Goal: Information Seeking & Learning: Check status

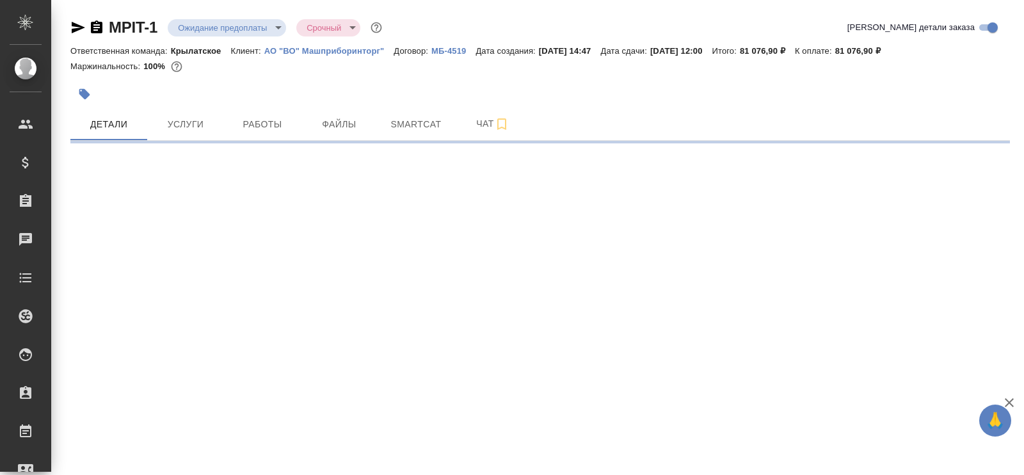
select select "RU"
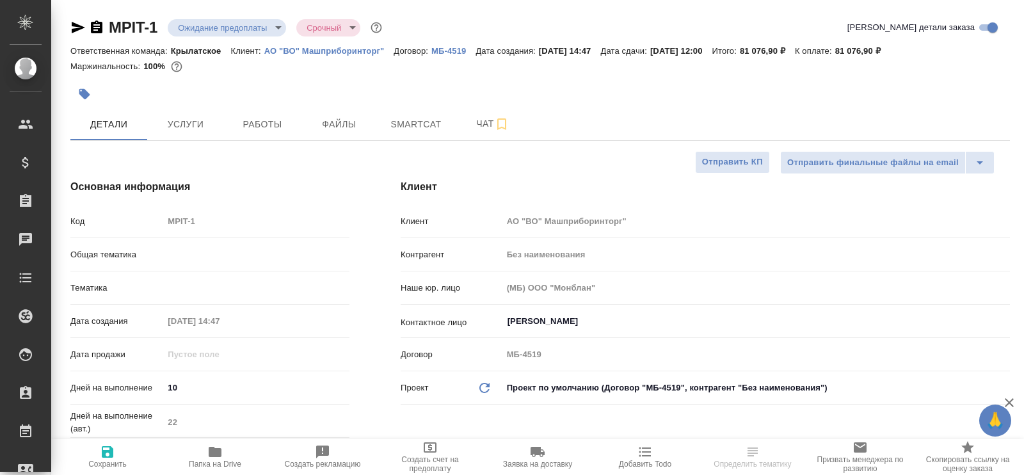
type textarea "x"
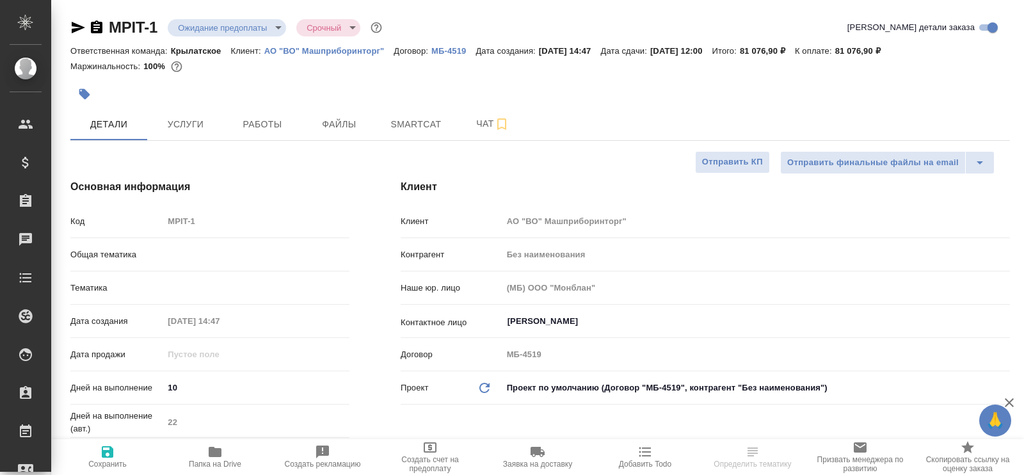
type textarea "x"
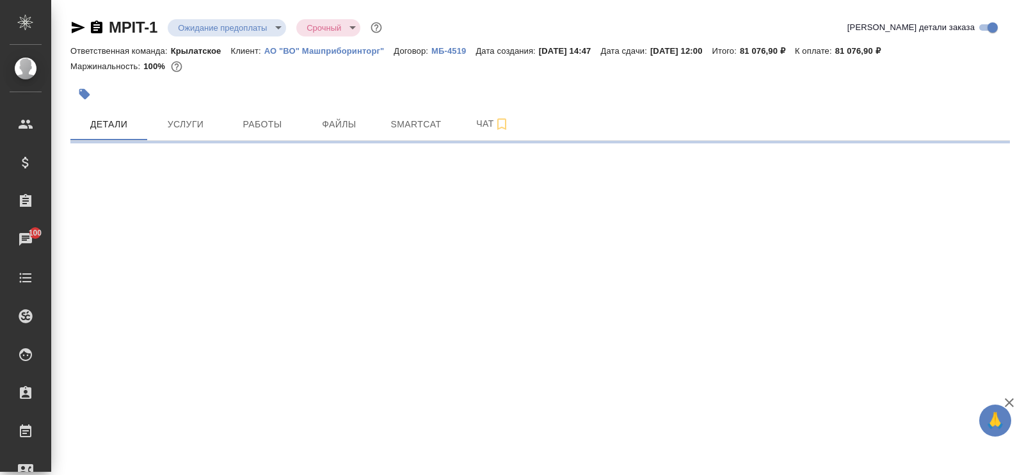
select select "RU"
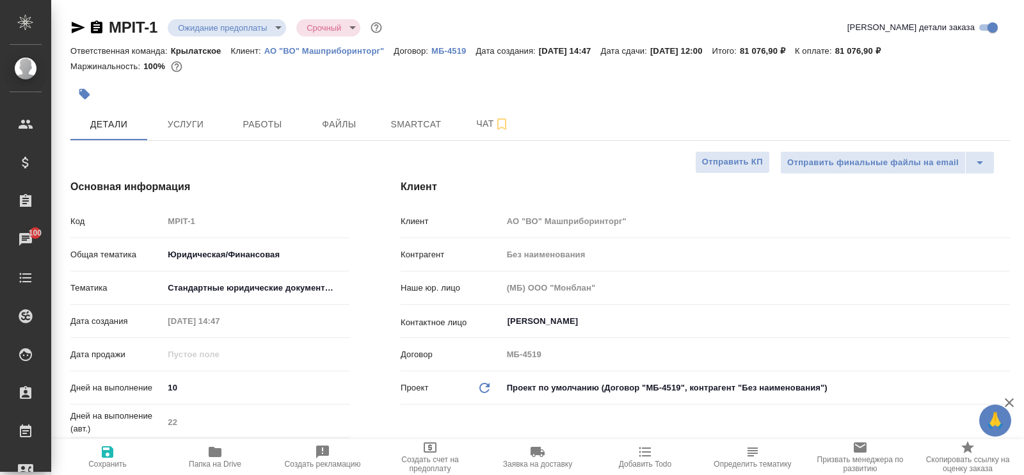
type textarea "x"
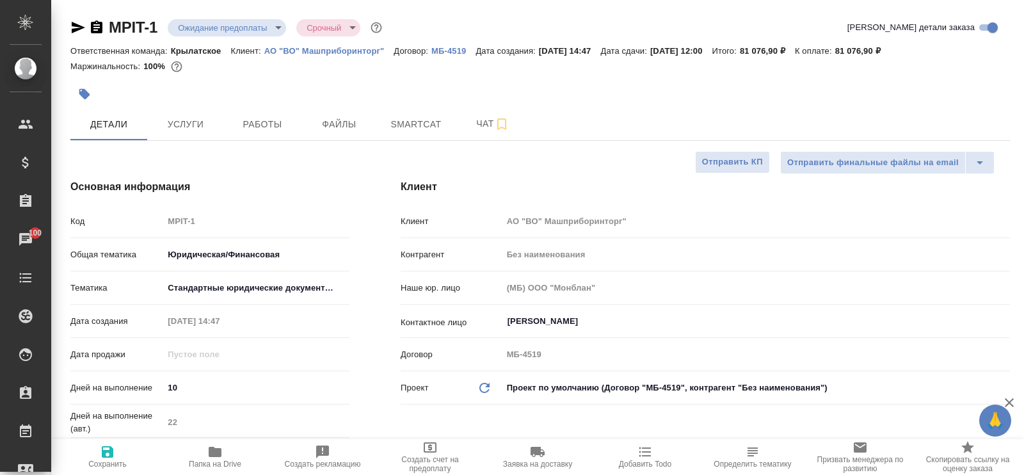
type textarea "x"
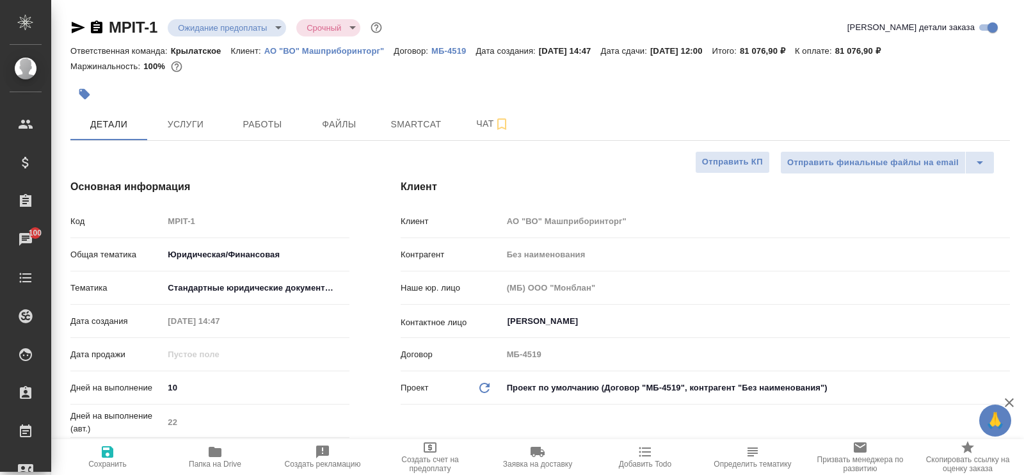
type textarea "x"
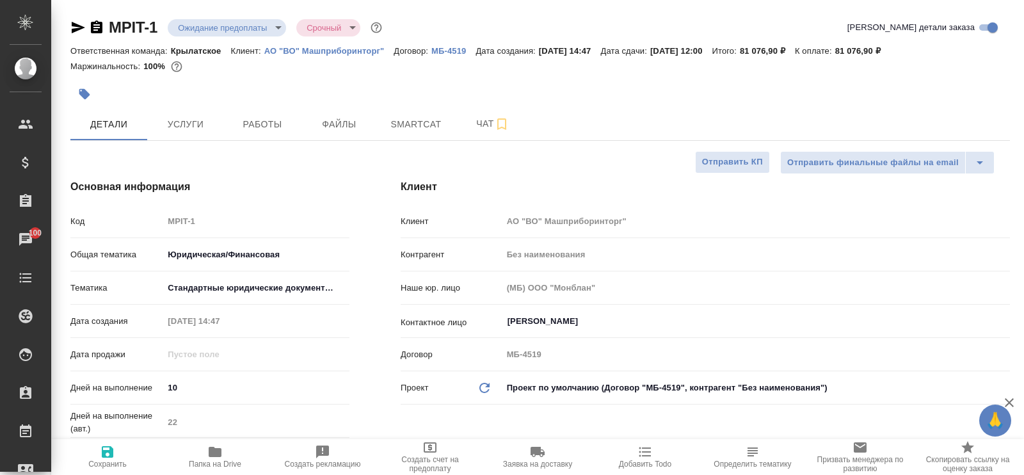
type textarea "x"
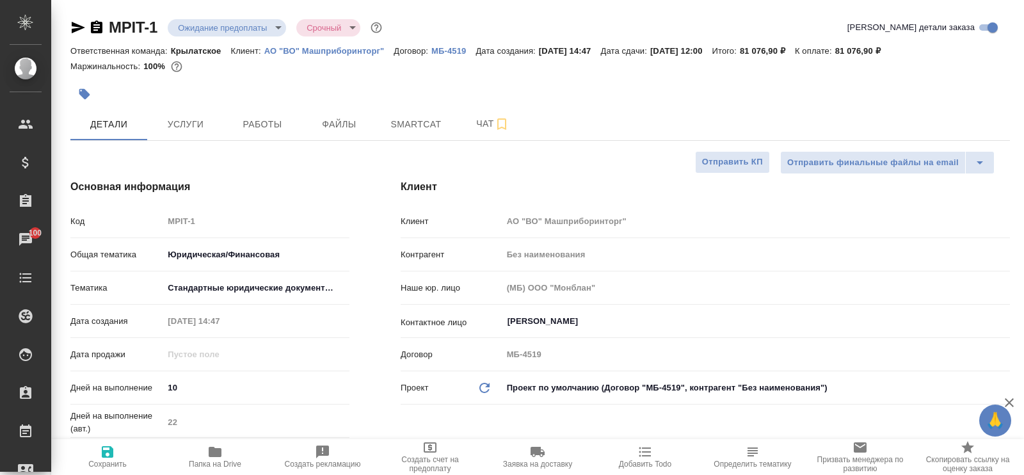
type textarea "x"
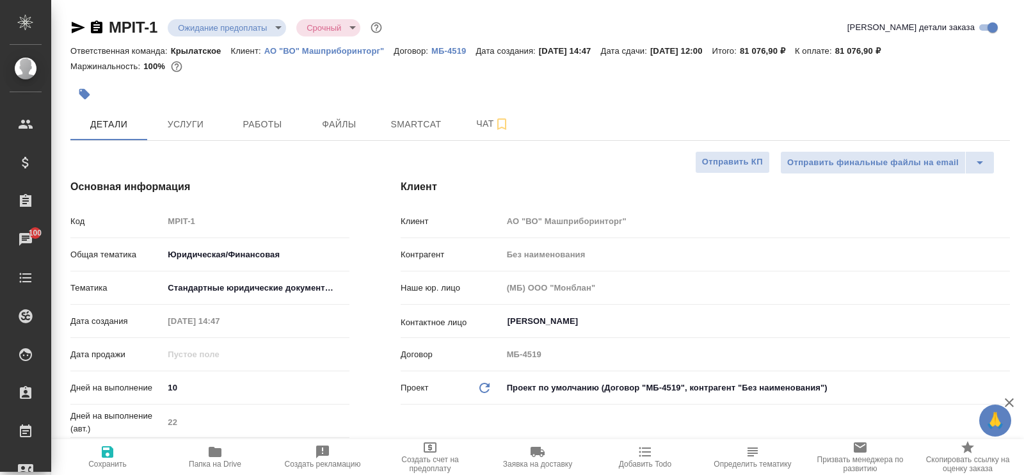
type textarea "x"
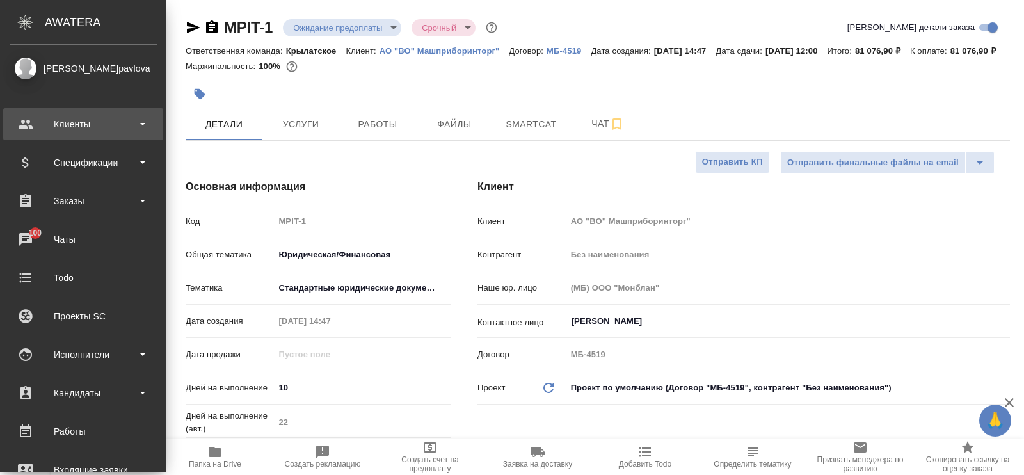
click at [76, 118] on div "Клиенты" at bounding box center [83, 124] width 147 height 19
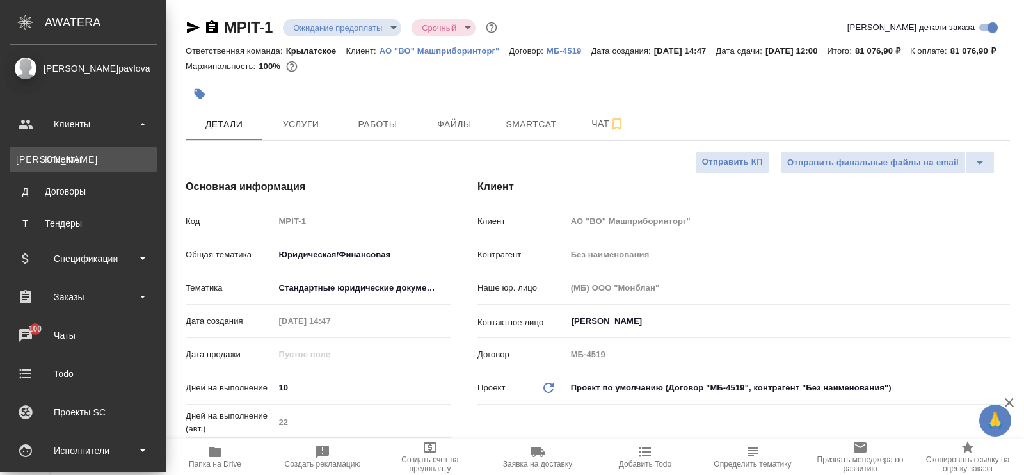
click at [67, 161] on div "Клиенты" at bounding box center [83, 159] width 134 height 13
type textarea "x"
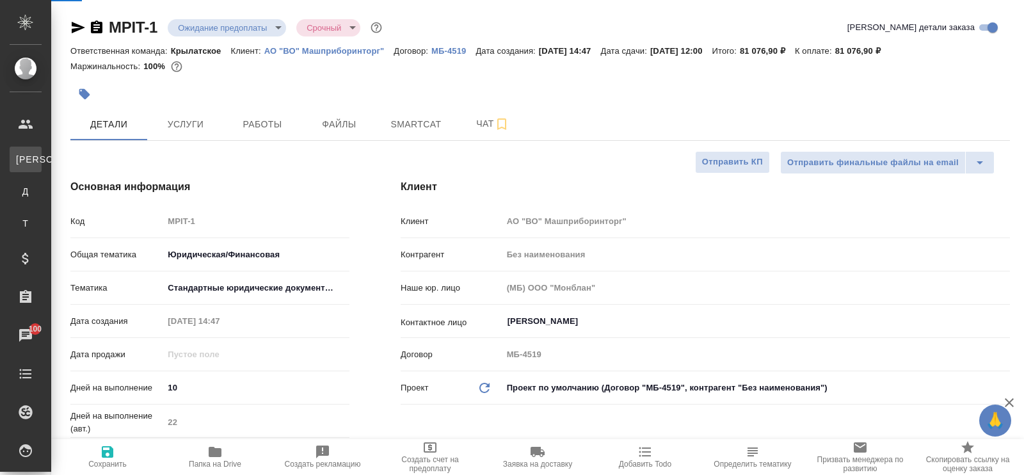
type textarea "x"
select select "RU"
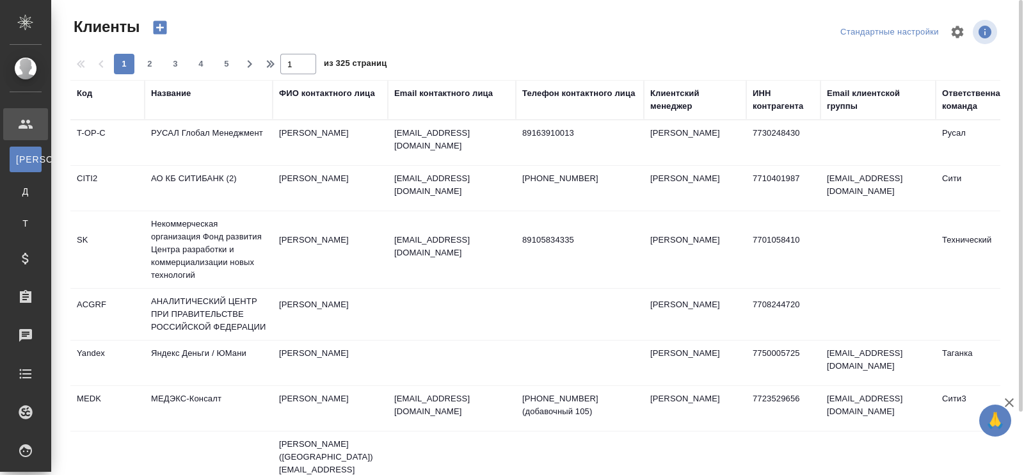
click at [448, 95] on div "Email контактного лица" at bounding box center [443, 93] width 99 height 13
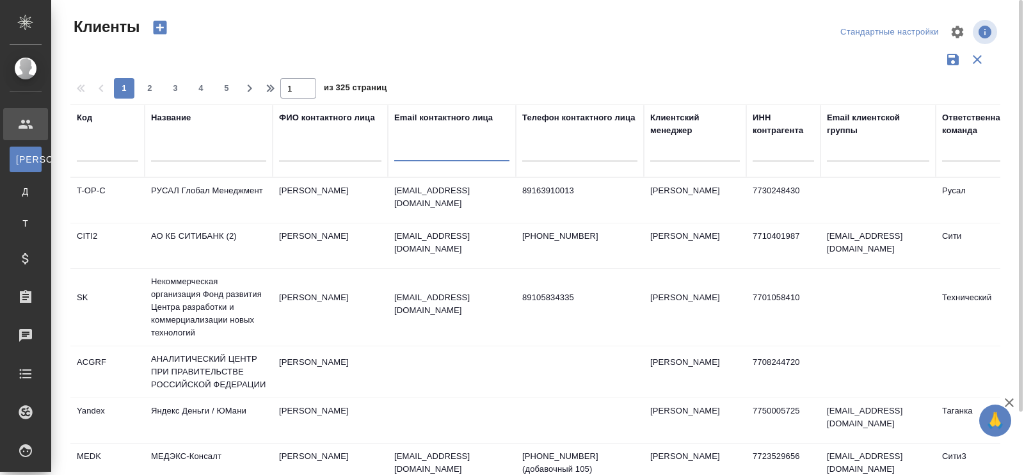
click at [434, 159] on input "text" at bounding box center [451, 153] width 115 height 16
paste input "[EMAIL_ADDRESS][DOMAIN_NAME]"
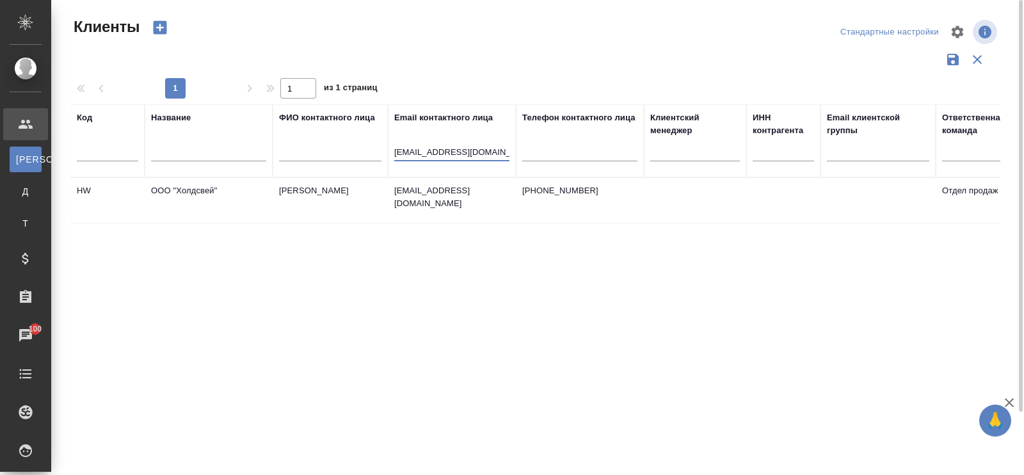
type input "[EMAIL_ADDRESS][DOMAIN_NAME]"
click at [185, 193] on td "ООО "Холдсвей"" at bounding box center [209, 200] width 128 height 45
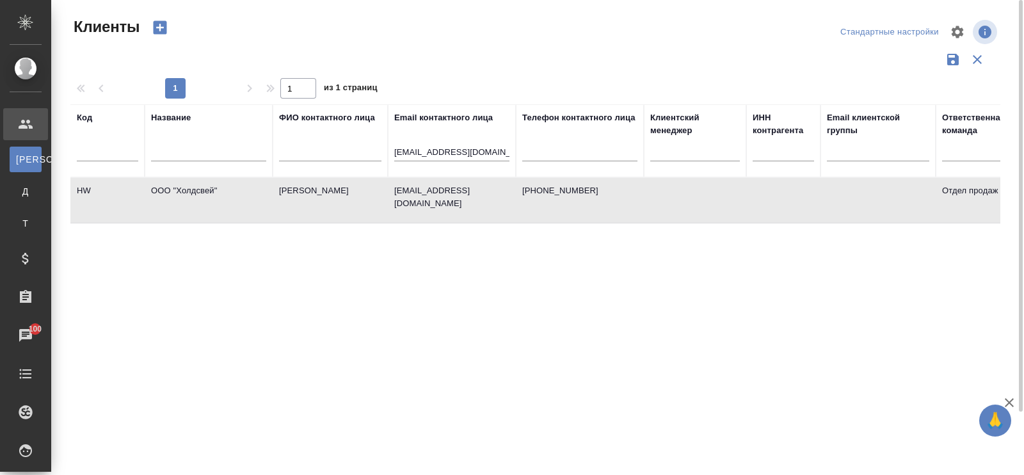
click at [195, 189] on td "ООО "Холдсвей"" at bounding box center [209, 200] width 128 height 45
drag, startPoint x: 508, startPoint y: 148, endPoint x: 345, endPoint y: 133, distance: 164.0
click at [346, 133] on tr "Код Название ФИО контактного лица Email контактного лица [EMAIL_ADDRESS][DOMAIN…" at bounding box center [554, 140] width 968 height 73
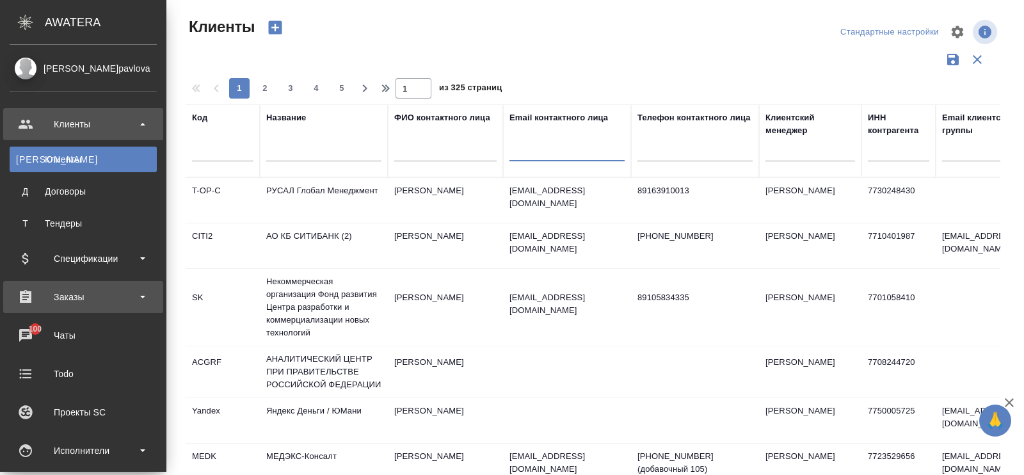
click at [109, 297] on div "Заказы" at bounding box center [83, 296] width 147 height 19
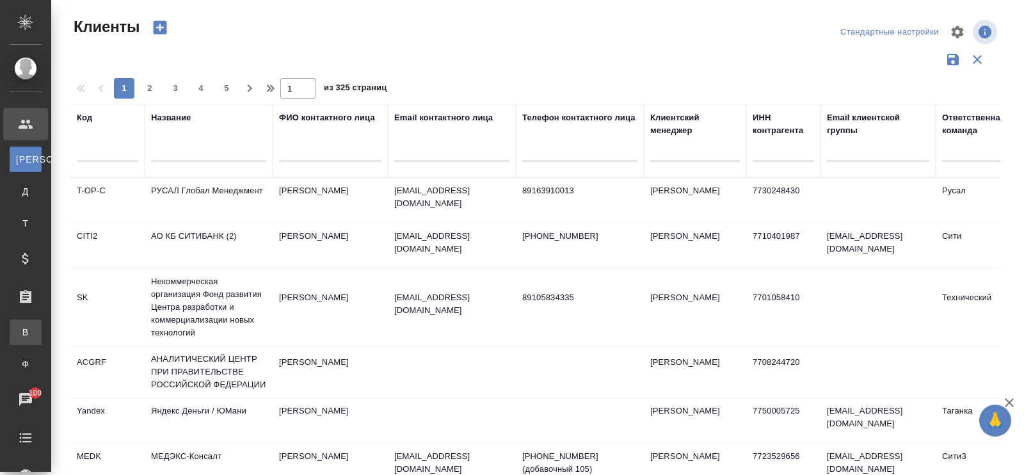
click at [19, 330] on div "Все заказы" at bounding box center [9, 332] width 19 height 13
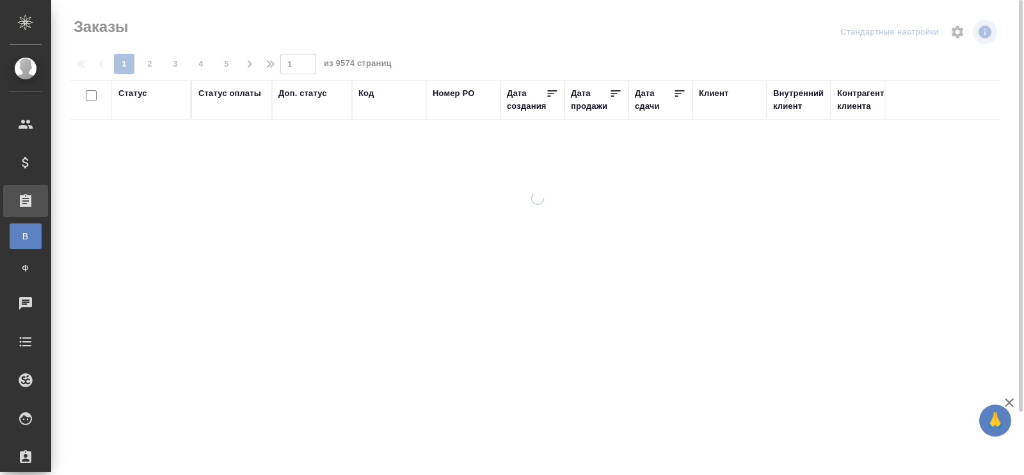
click at [367, 96] on div "Код" at bounding box center [365, 93] width 15 height 13
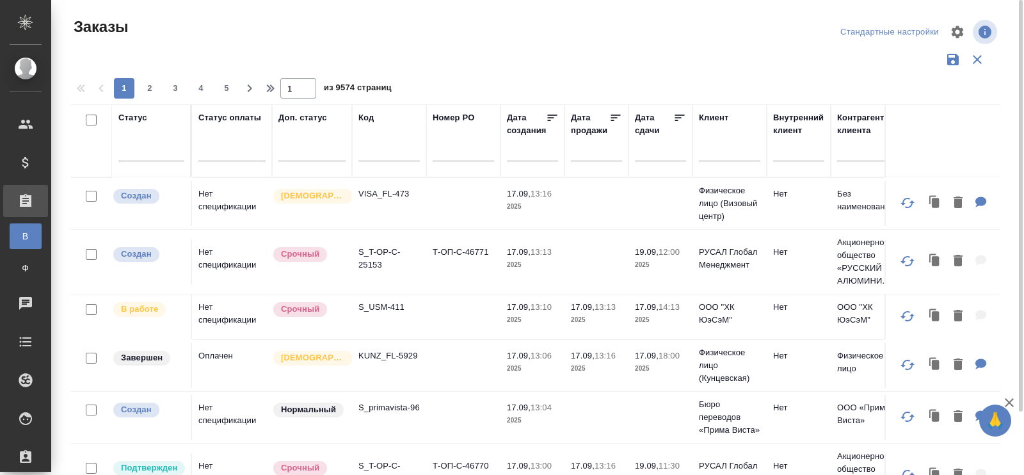
click at [364, 120] on div "Код" at bounding box center [365, 117] width 15 height 13
click at [379, 181] on td "VISA_FL-473" at bounding box center [389, 203] width 74 height 45
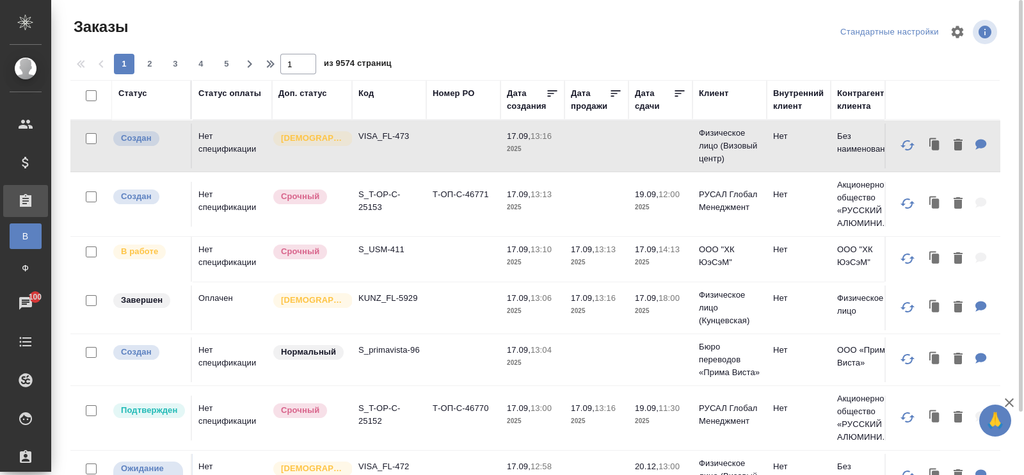
click at [368, 92] on div "Код" at bounding box center [365, 93] width 15 height 13
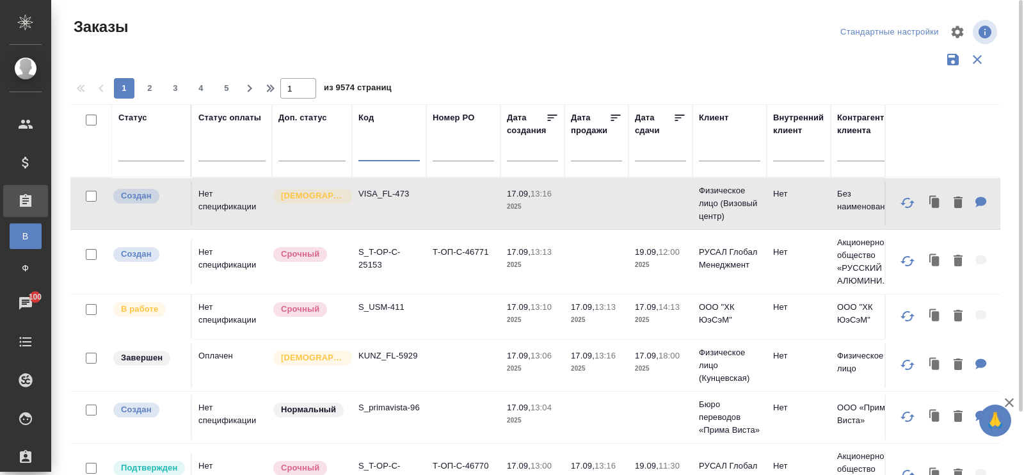
click at [374, 150] on input "text" at bounding box center [388, 153] width 61 height 16
paste input "KRL_Metrot-2"
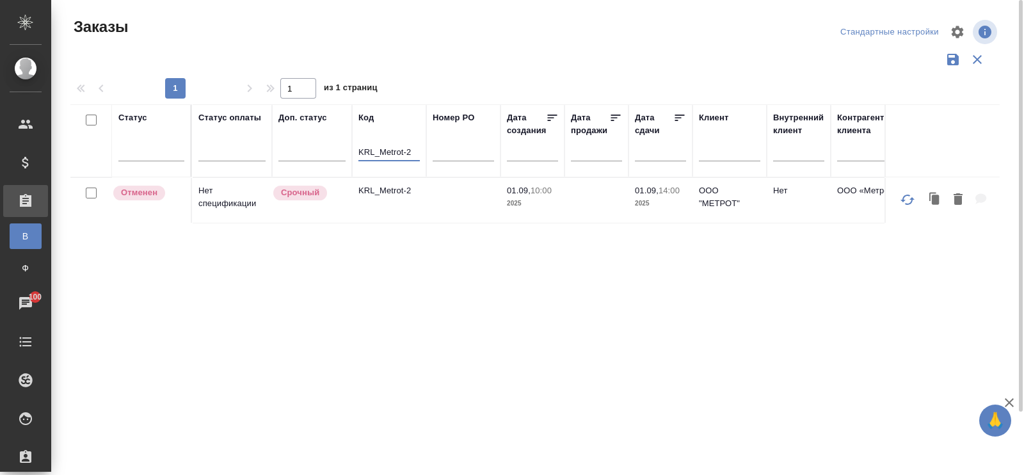
drag, startPoint x: 415, startPoint y: 149, endPoint x: 353, endPoint y: 156, distance: 61.8
click at [353, 156] on th "Код KRL_Metrot-2" at bounding box center [389, 140] width 74 height 73
paste input "SM_BTMT-1"
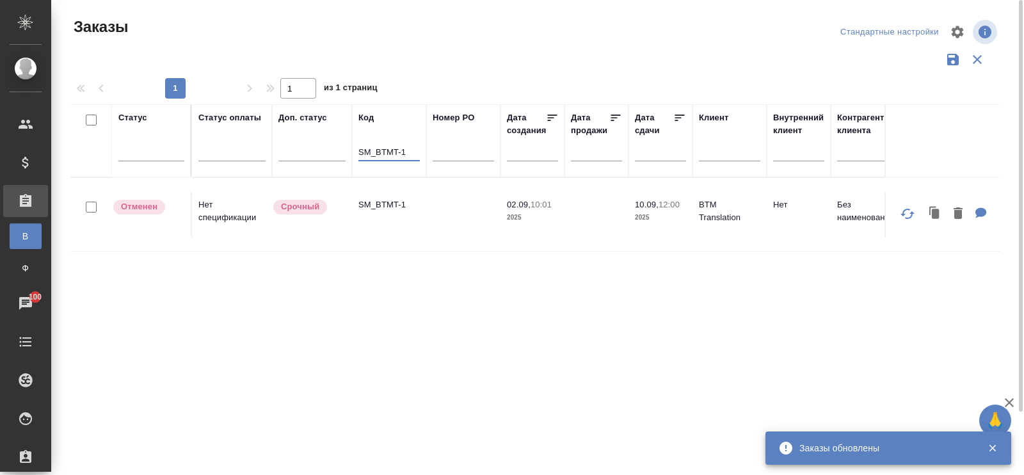
drag, startPoint x: 409, startPoint y: 153, endPoint x: 348, endPoint y: 153, distance: 61.5
paste input "C3_FL-8094"
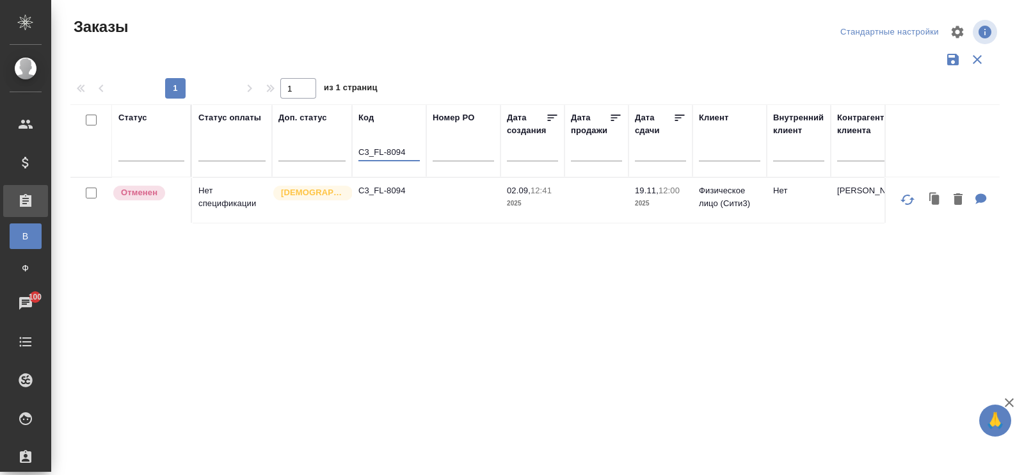
drag, startPoint x: 408, startPoint y: 151, endPoint x: 352, endPoint y: 147, distance: 55.8
paste input "S_SPMD-1"
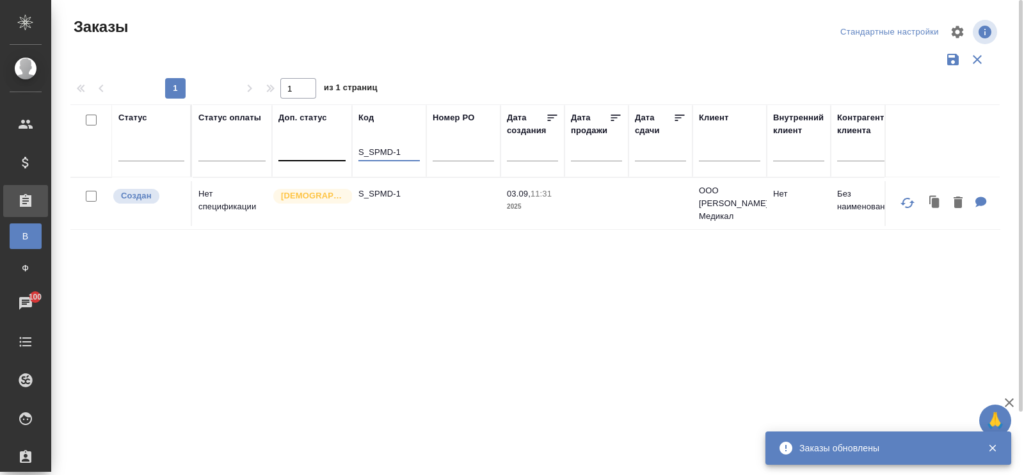
drag, startPoint x: 406, startPoint y: 150, endPoint x: 341, endPoint y: 150, distance: 65.9
paste input "RLB"
drag, startPoint x: 395, startPoint y: 156, endPoint x: 353, endPoint y: 156, distance: 42.2
click at [353, 156] on th "Код S_RLB-1" at bounding box center [389, 140] width 74 height 73
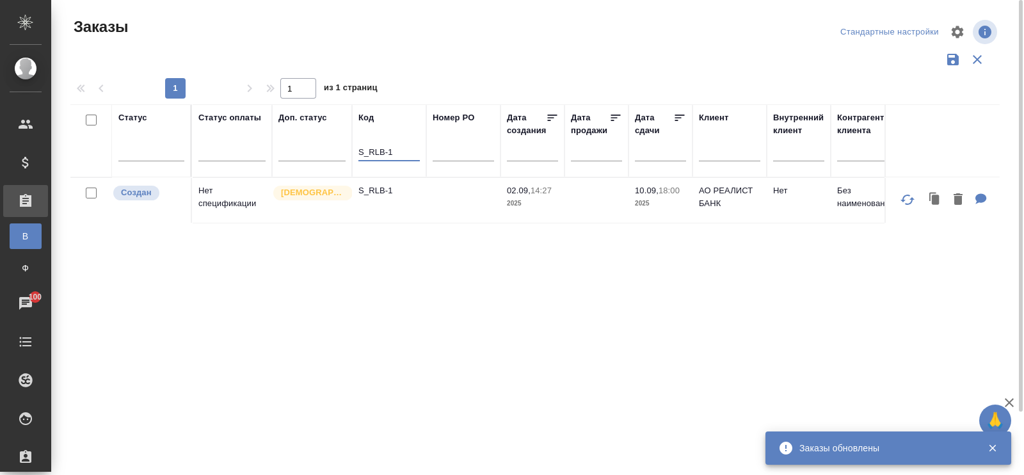
paste input "PBK_RIGEL"
drag, startPoint x: 419, startPoint y: 150, endPoint x: 362, endPoint y: 149, distance: 57.0
click at [362, 149] on input "SPBK_RIGEL-1" at bounding box center [388, 153] width 61 height 16
click at [376, 141] on div "SPBK_RIGEL-1" at bounding box center [388, 154] width 61 height 31
drag, startPoint x: 360, startPoint y: 149, endPoint x: 447, endPoint y: 160, distance: 88.4
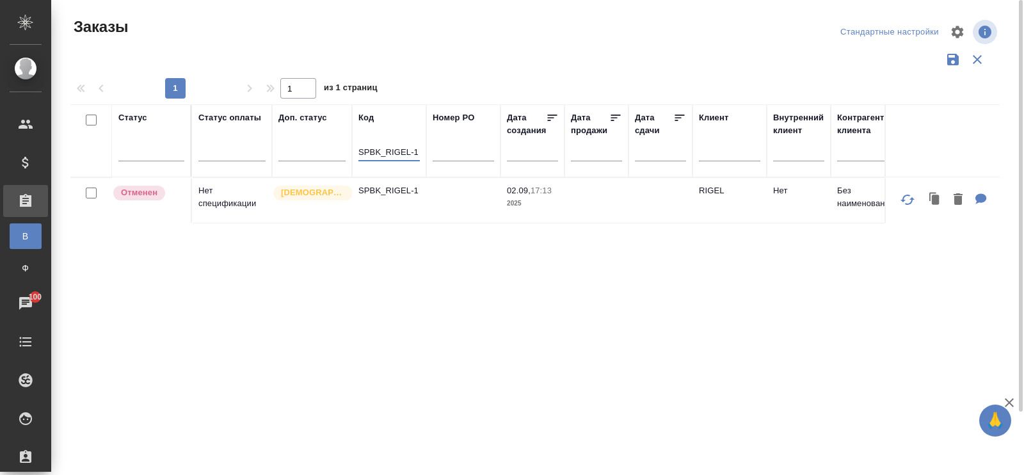
paste input "KUNZ_FL-5877"
drag, startPoint x: 360, startPoint y: 153, endPoint x: 444, endPoint y: 158, distance: 84.7
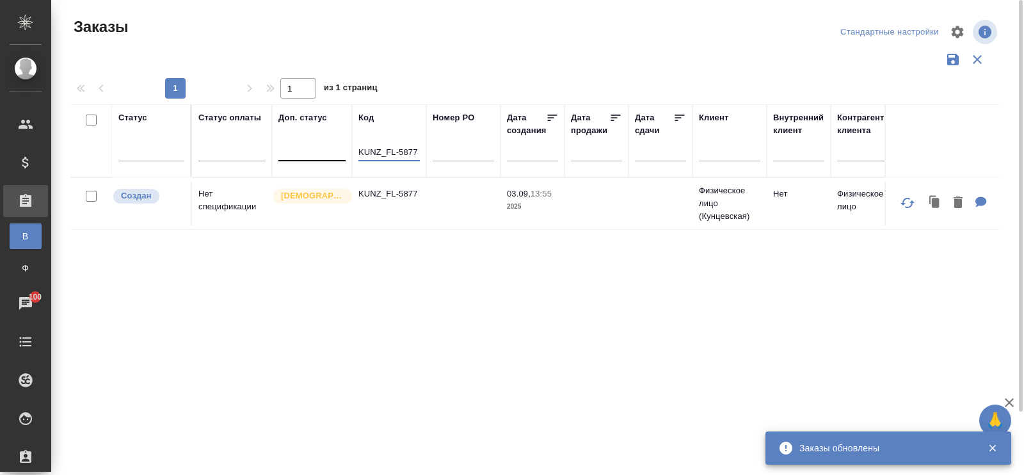
drag, startPoint x: 417, startPoint y: 152, endPoint x: 341, endPoint y: 144, distance: 75.9
paste input "C3_FL-809"
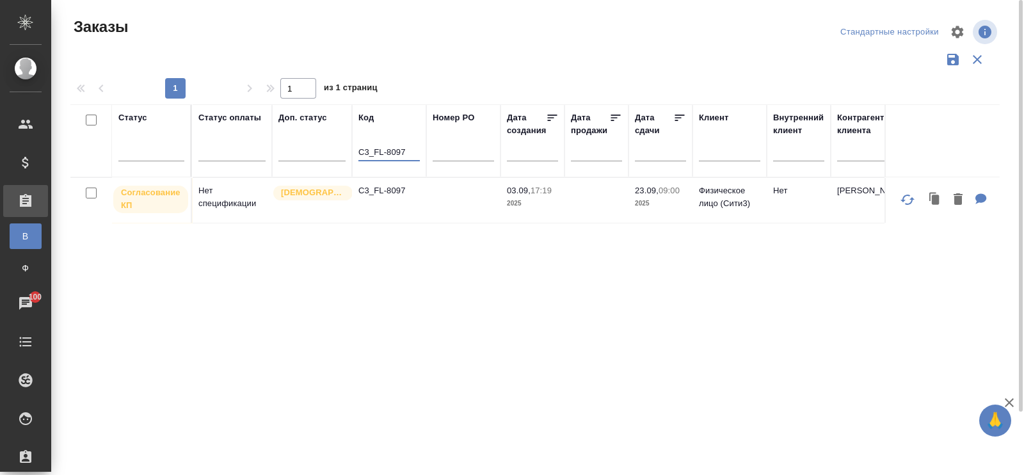
drag, startPoint x: 411, startPoint y: 152, endPoint x: 360, endPoint y: 152, distance: 51.2
click at [360, 152] on input "C3_FL-8097" at bounding box center [388, 153] width 61 height 16
paste input "V_FL-878"
drag, startPoint x: 403, startPoint y: 141, endPoint x: 397, endPoint y: 148, distance: 9.1
click at [398, 145] on div "V_FL-878" at bounding box center [388, 154] width 61 height 31
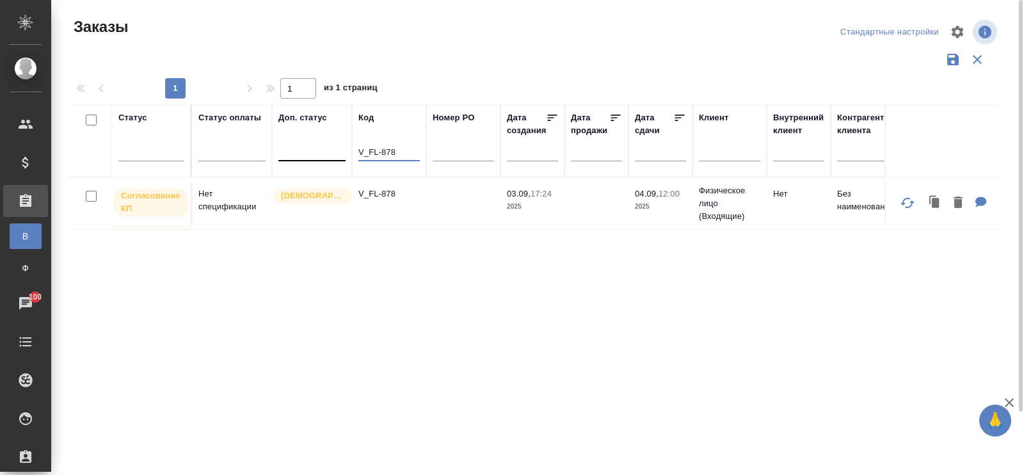
drag, startPoint x: 398, startPoint y: 149, endPoint x: 330, endPoint y: 152, distance: 68.6
paste input "miptest-1"
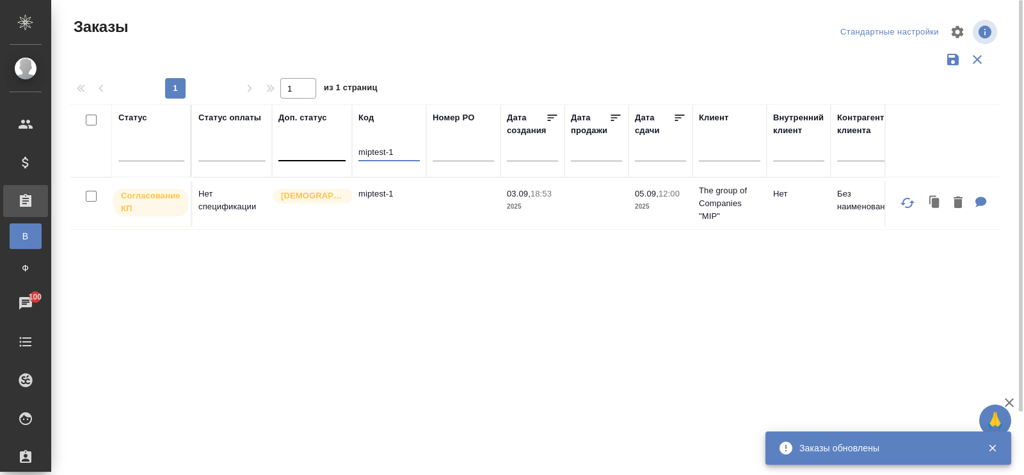
drag, startPoint x: 403, startPoint y: 152, endPoint x: 344, endPoint y: 146, distance: 59.2
paste input "C3_FL-8102"
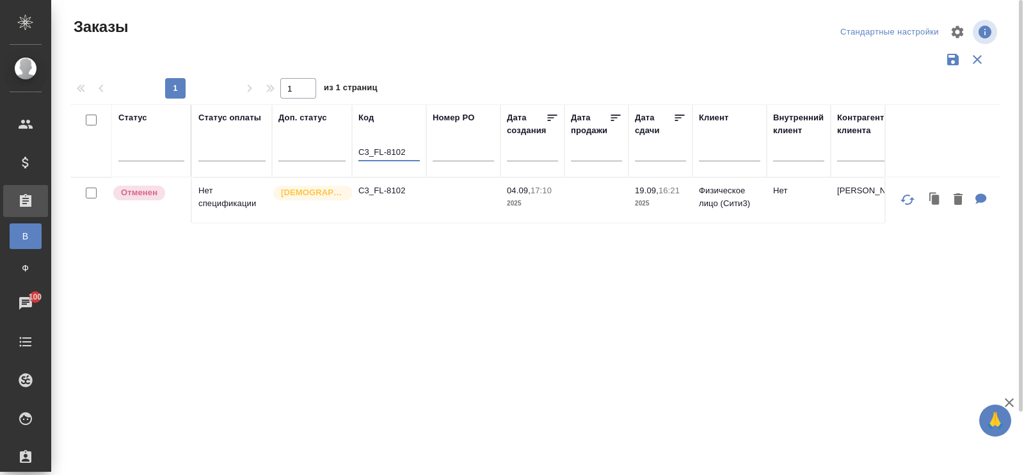
drag, startPoint x: 414, startPoint y: 154, endPoint x: 352, endPoint y: 155, distance: 62.1
paste input "KUNZ_FL-5881"
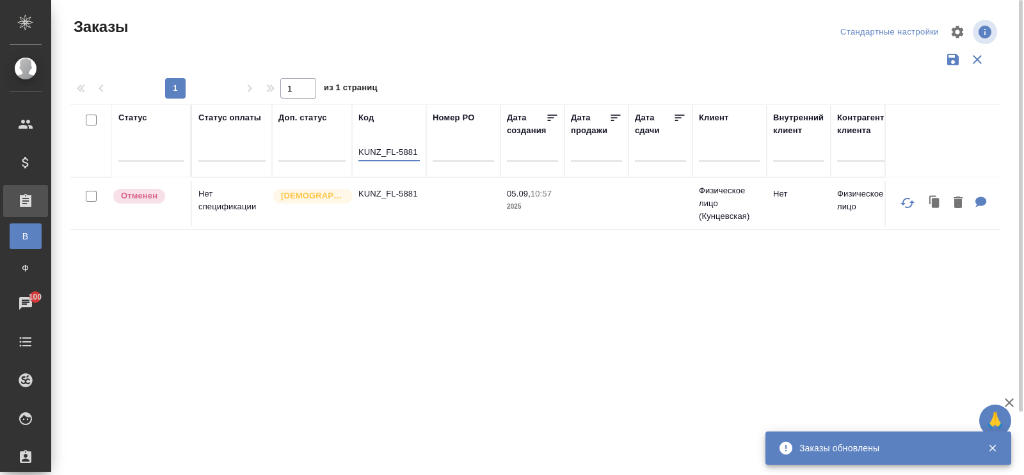
drag, startPoint x: 417, startPoint y: 149, endPoint x: 415, endPoint y: 159, distance: 10.6
click at [357, 150] on th "Код KUNZ_FL-5881" at bounding box center [389, 140] width 74 height 73
paste input "EMAX-L-"
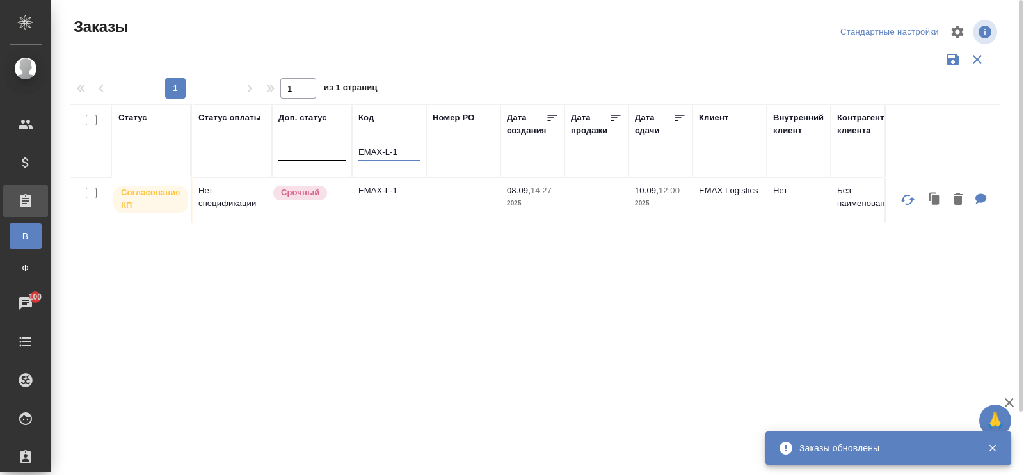
drag, startPoint x: 375, startPoint y: 146, endPoint x: 319, endPoint y: 137, distance: 57.0
paste input "S_VAR"
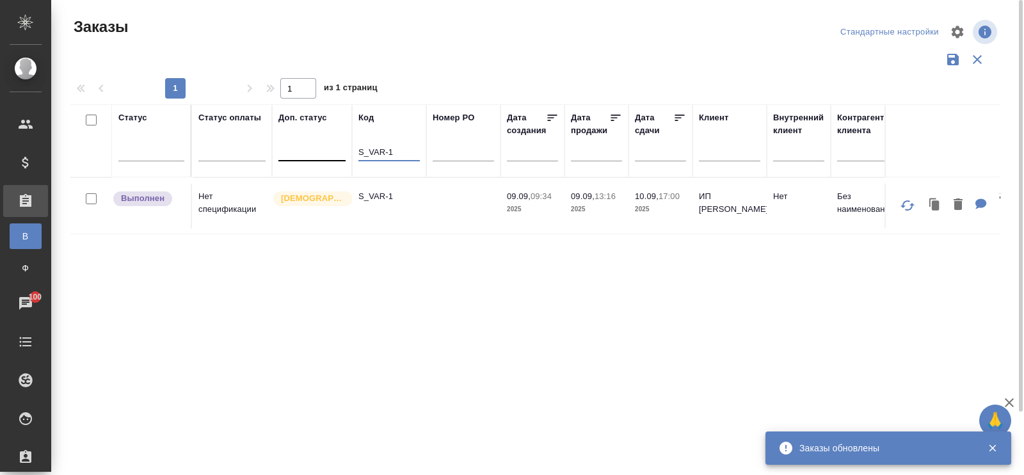
drag, startPoint x: 406, startPoint y: 149, endPoint x: 326, endPoint y: 139, distance: 81.2
paste input "KUNZ_FL-5894"
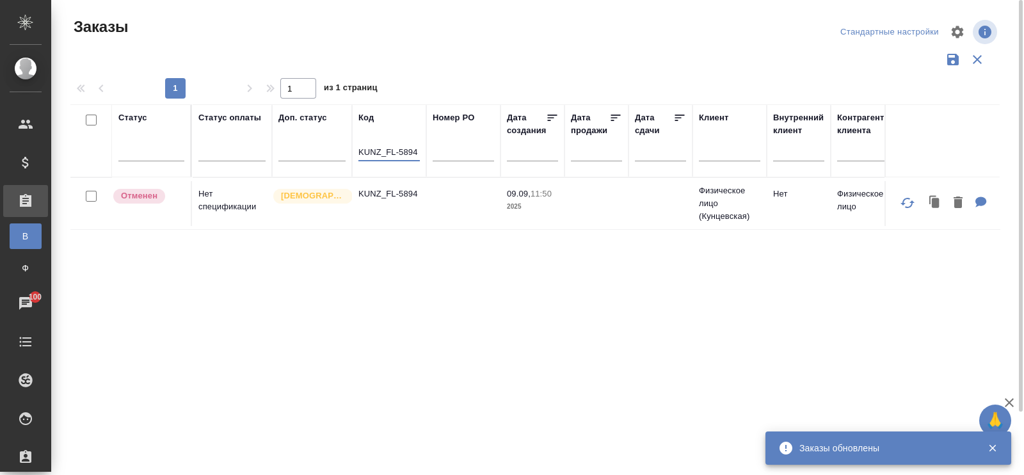
drag, startPoint x: 418, startPoint y: 152, endPoint x: 347, endPoint y: 145, distance: 71.4
paste input "S_FL_Loc-28"
drag, startPoint x: 399, startPoint y: 154, endPoint x: 310, endPoint y: 152, distance: 89.0
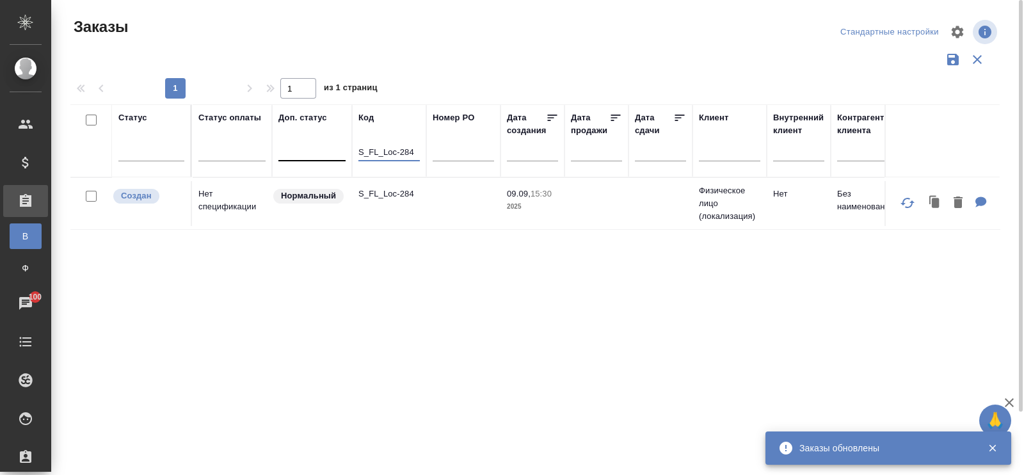
paste input "MPIT-1"
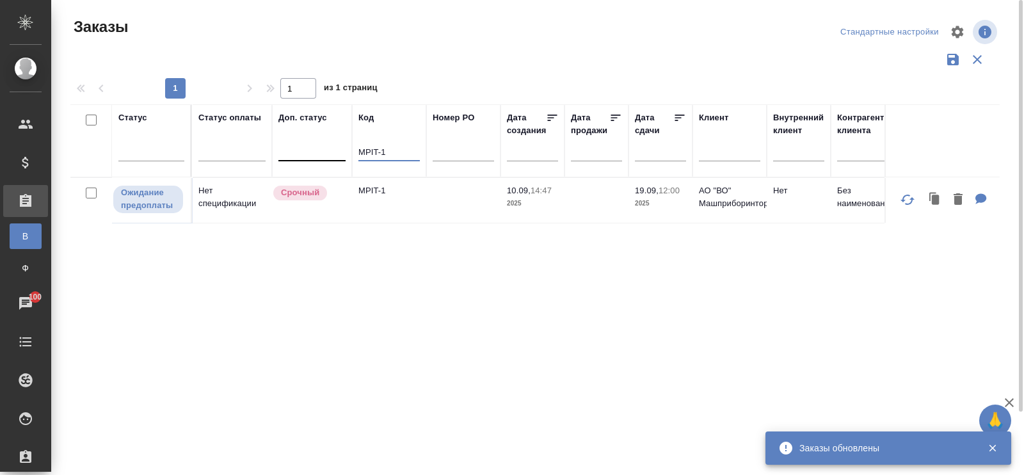
drag, startPoint x: 403, startPoint y: 149, endPoint x: 329, endPoint y: 152, distance: 74.3
paste input "S_FL_Loc-284"
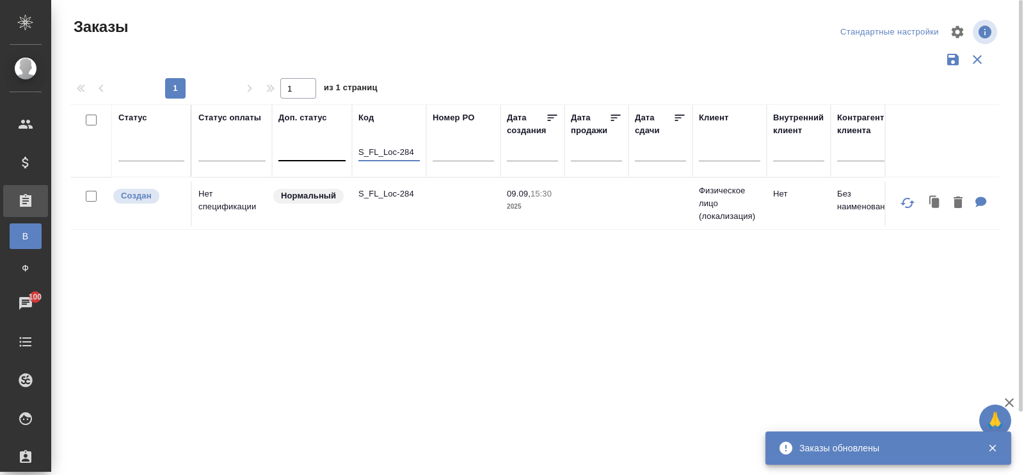
drag, startPoint x: 413, startPoint y: 152, endPoint x: 344, endPoint y: 157, distance: 69.3
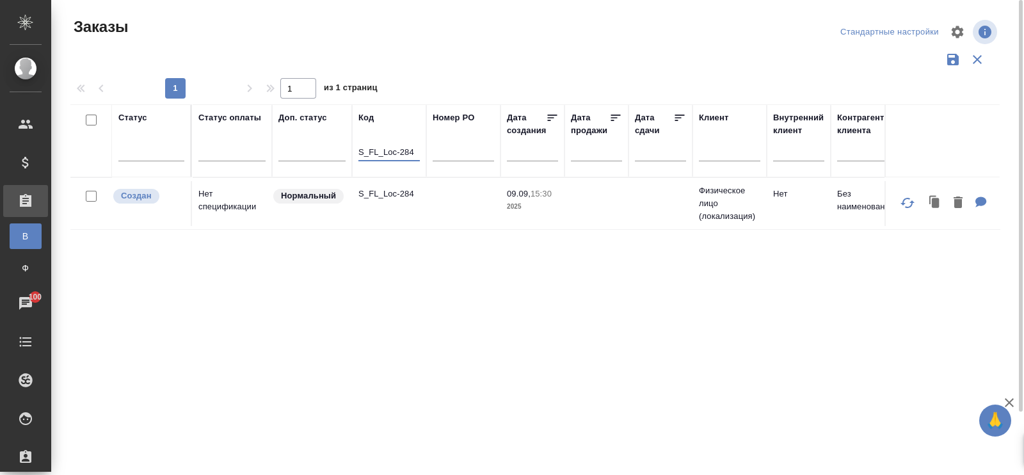
paste input "BAB_Pantey-1"
drag, startPoint x: 419, startPoint y: 148, endPoint x: 363, endPoint y: 152, distance: 55.8
click at [363, 152] on input "BAB_Pantey-1" at bounding box center [388, 153] width 61 height 16
click at [384, 144] on div "BAB_Pantey-1" at bounding box center [388, 154] width 61 height 31
drag, startPoint x: 415, startPoint y: 150, endPoint x: 358, endPoint y: 156, distance: 58.0
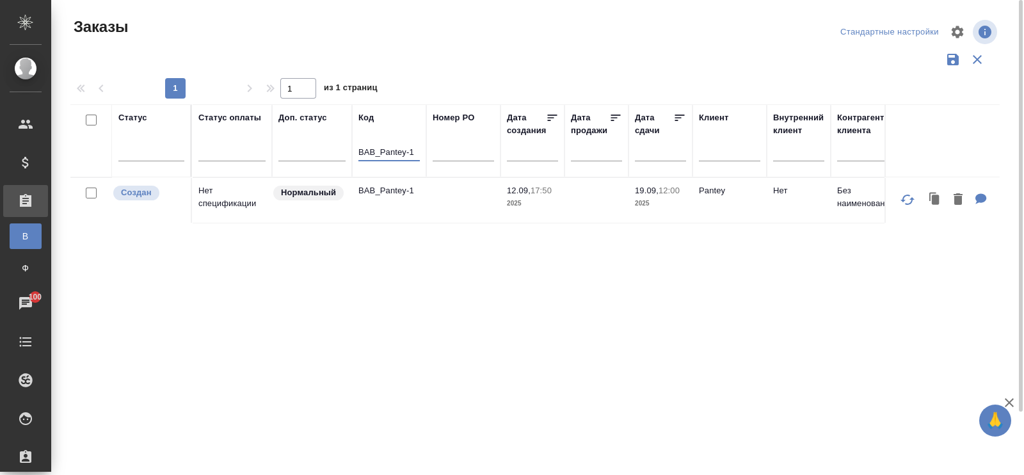
click at [358, 156] on input "BAB_Pantey-1" at bounding box center [388, 153] width 61 height 16
paste input "SM_tambov-bekon-3"
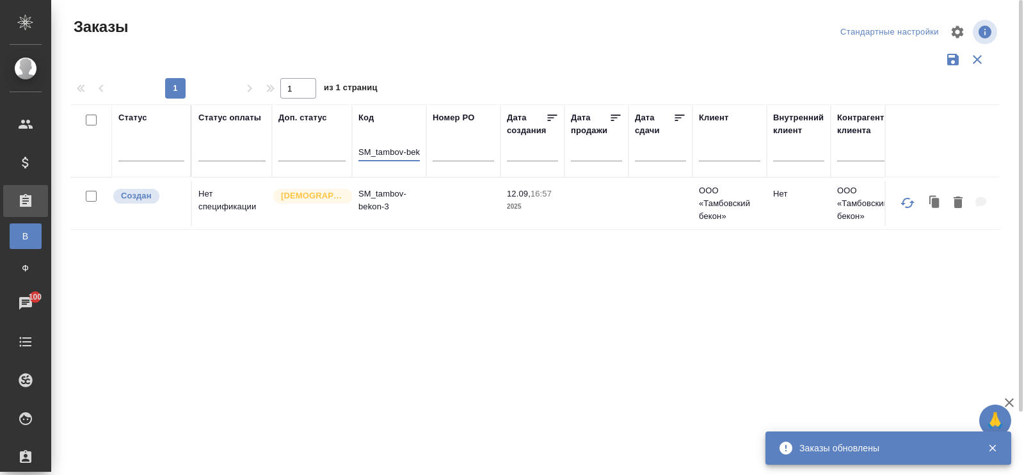
scroll to position [0, 17]
drag, startPoint x: 359, startPoint y: 152, endPoint x: 462, endPoint y: 152, distance: 103.1
paste input "C3_GEMC-1"
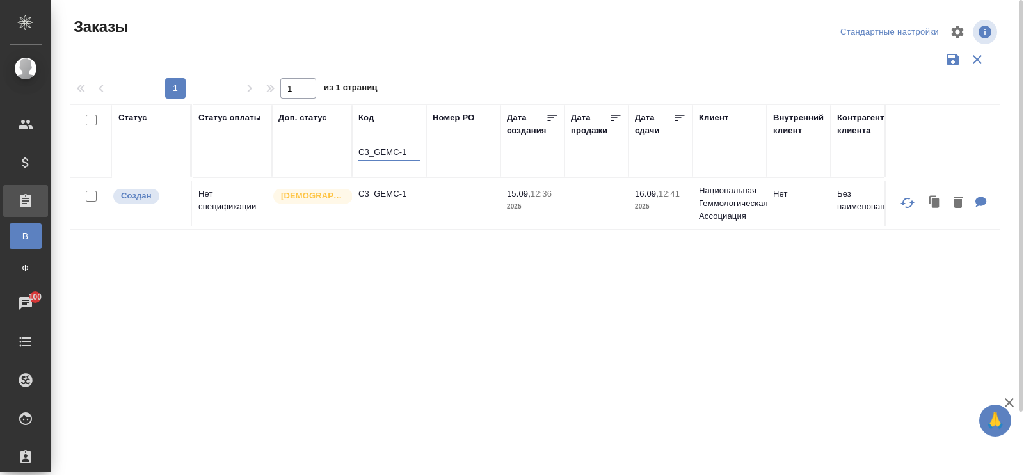
drag, startPoint x: 409, startPoint y: 150, endPoint x: 353, endPoint y: 149, distance: 56.3
click at [353, 149] on th "Код C3_GEMC-1" at bounding box center [389, 140] width 74 height 73
paste input "S_NWPF"
drag, startPoint x: 407, startPoint y: 149, endPoint x: 346, endPoint y: 151, distance: 61.5
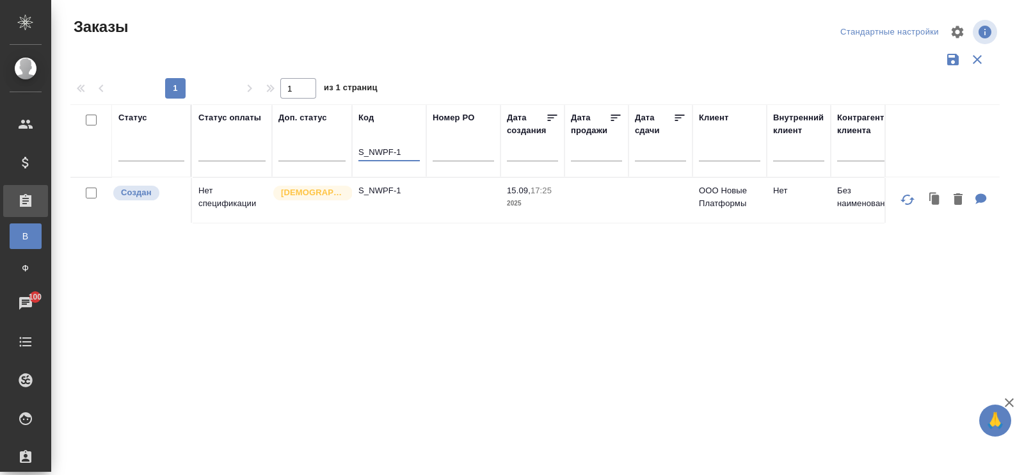
paste input "KUNZ_FL-5919"
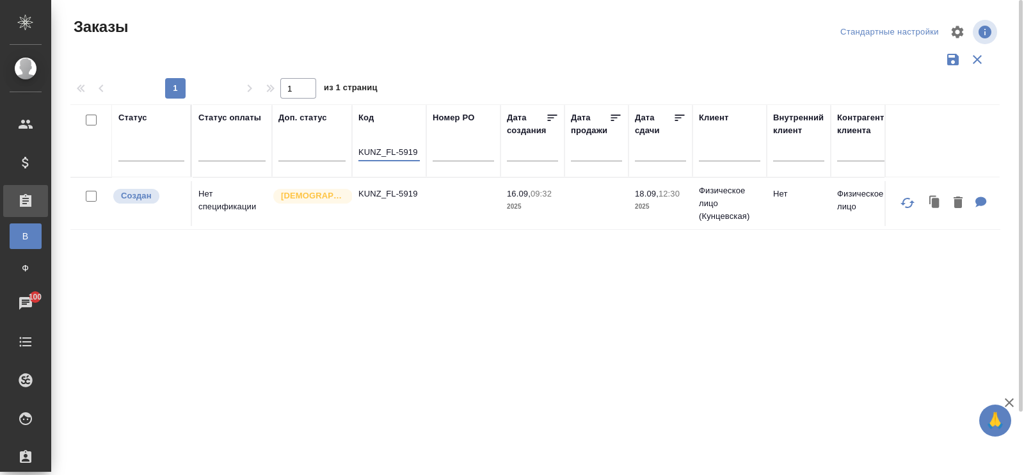
drag, startPoint x: 419, startPoint y: 152, endPoint x: 456, endPoint y: 168, distance: 40.7
paste input "C3_FL-8114"
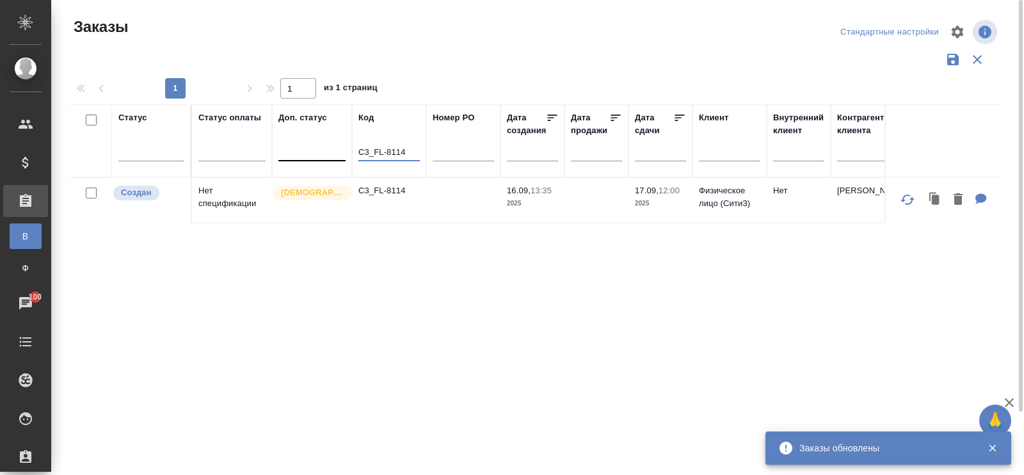
drag, startPoint x: 408, startPoint y: 152, endPoint x: 327, endPoint y: 149, distance: 80.7
paste input "KUNZ_FL-5923"
type input "KUNZ_FL-5923"
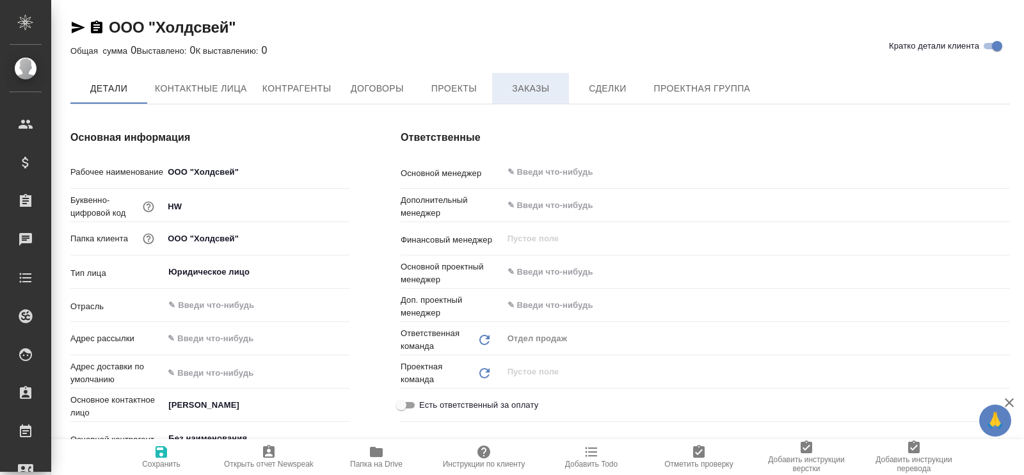
type textarea "x"
click at [540, 88] on span "Заказы" at bounding box center [530, 89] width 61 height 16
type textarea "x"
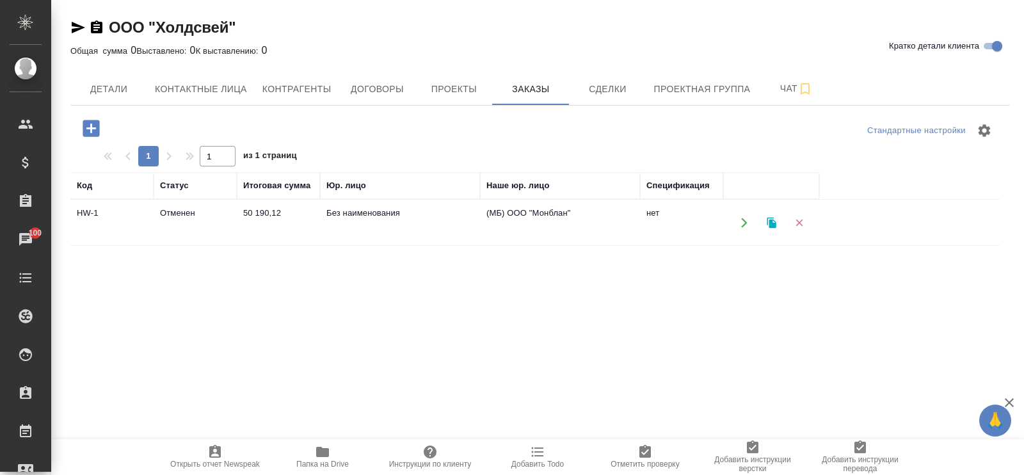
drag, startPoint x: 114, startPoint y: 212, endPoint x: 67, endPoint y: 213, distance: 46.7
click at [67, 213] on div "ООО "Холдсвей" Кратко детали клиента Общая сумма 0 Выставлено: 0 К выставлению:…" at bounding box center [540, 355] width 954 height 711
drag, startPoint x: 105, startPoint y: 212, endPoint x: 81, endPoint y: 218, distance: 24.5
click at [81, 218] on td "HW-1" at bounding box center [111, 222] width 83 height 45
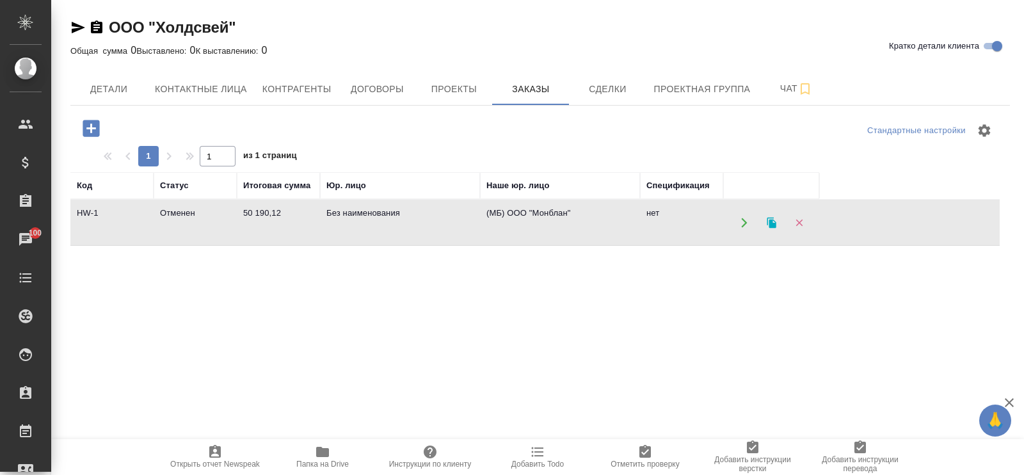
click at [91, 209] on td "HW-1" at bounding box center [111, 222] width 83 height 45
click at [91, 208] on td "HW-1" at bounding box center [111, 222] width 83 height 45
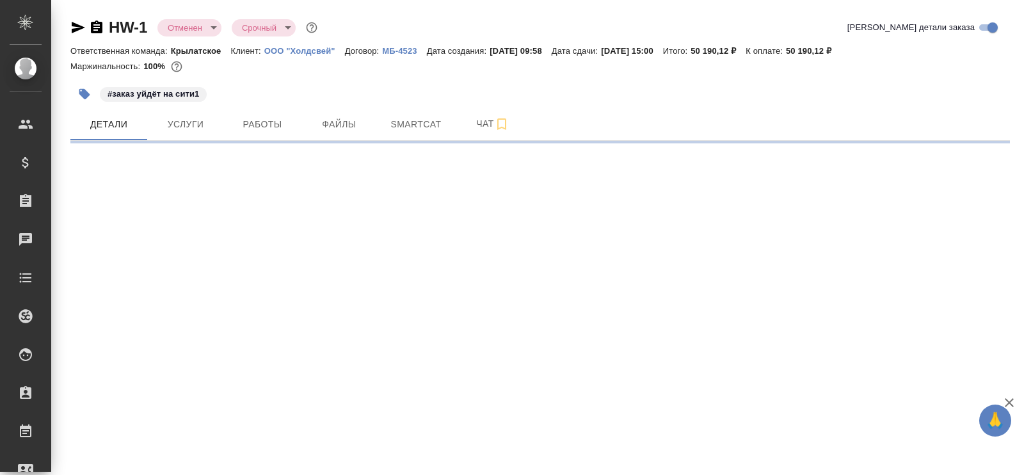
select select "RU"
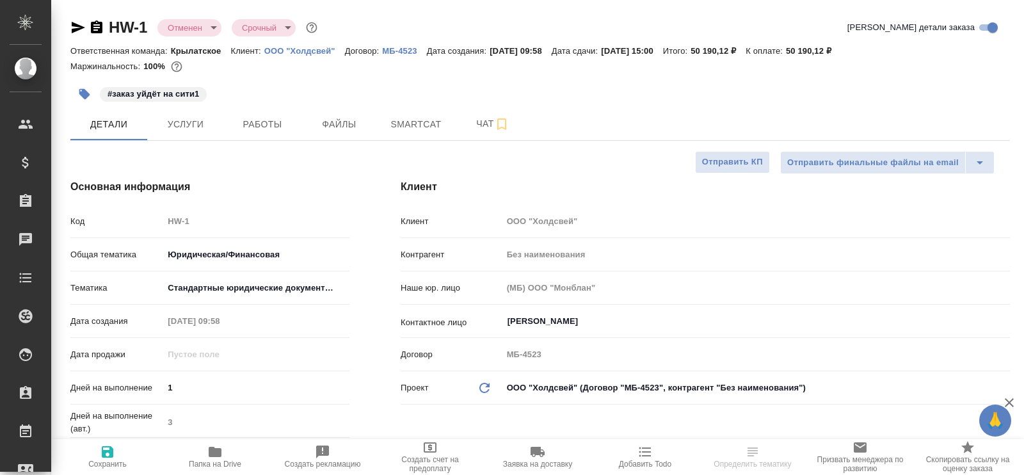
type textarea "x"
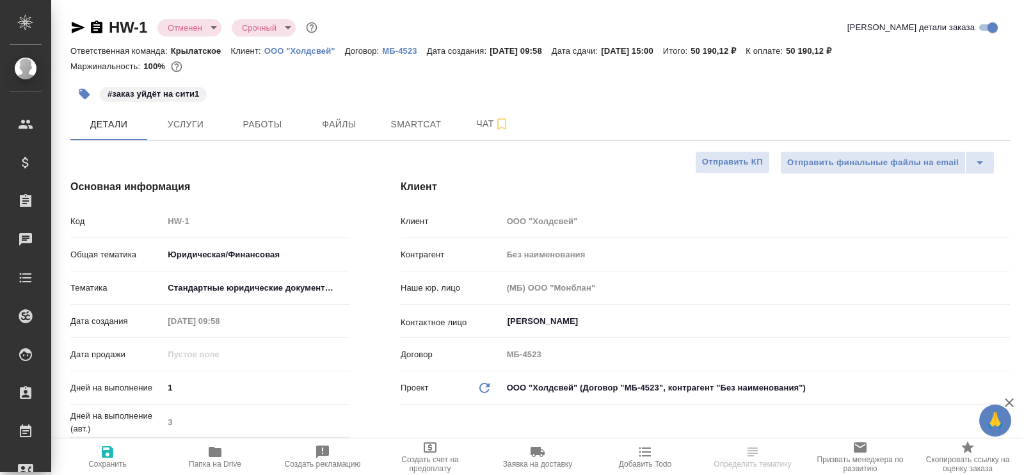
type textarea "x"
drag, startPoint x: 152, startPoint y: 25, endPoint x: 111, endPoint y: 22, distance: 40.5
click at [111, 22] on div "HW-1 Отменен cancelled Срочный urgent" at bounding box center [195, 27] width 250 height 20
copy link "HW-1"
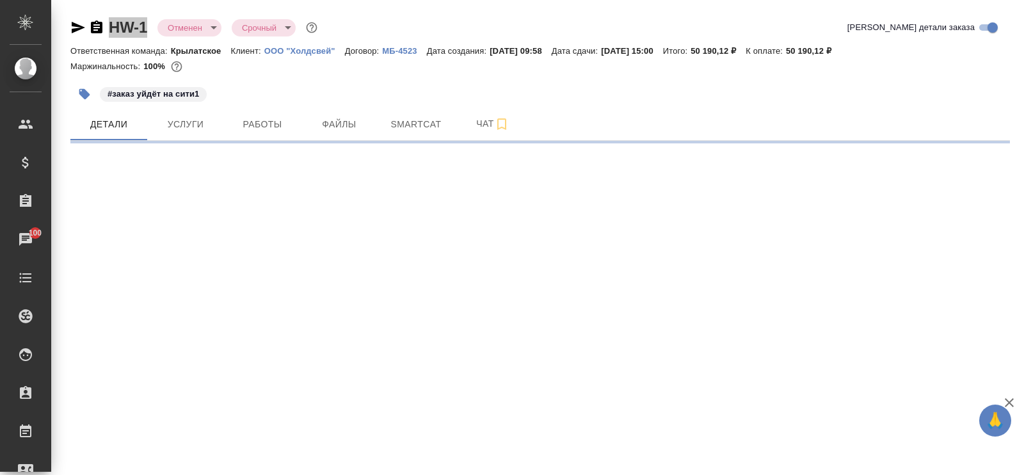
select select "RU"
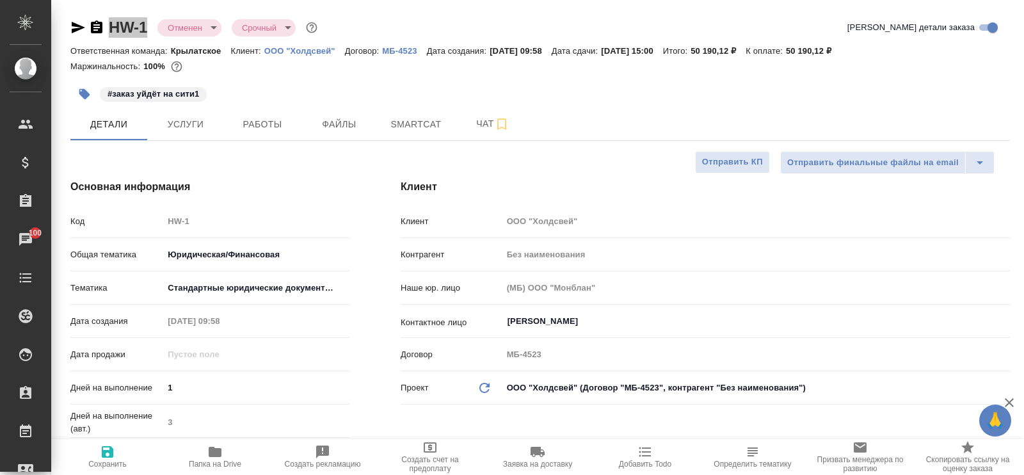
type textarea "x"
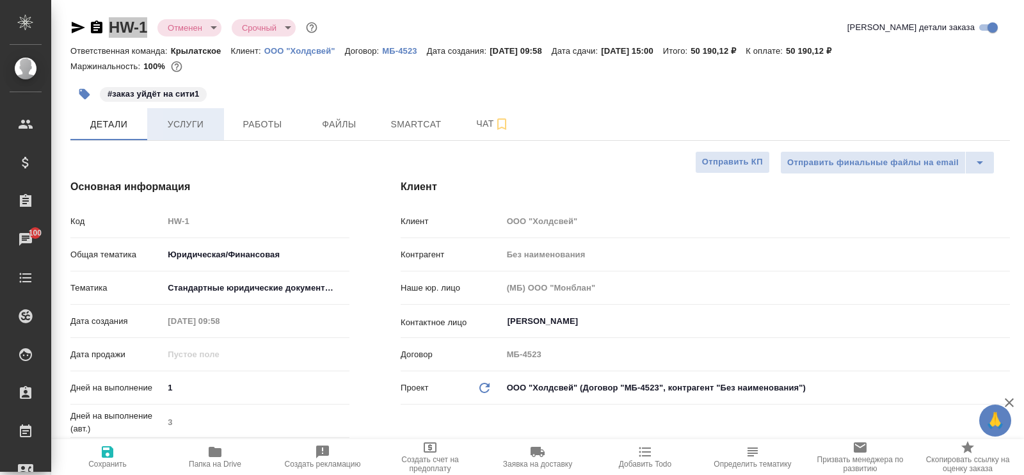
type textarea "x"
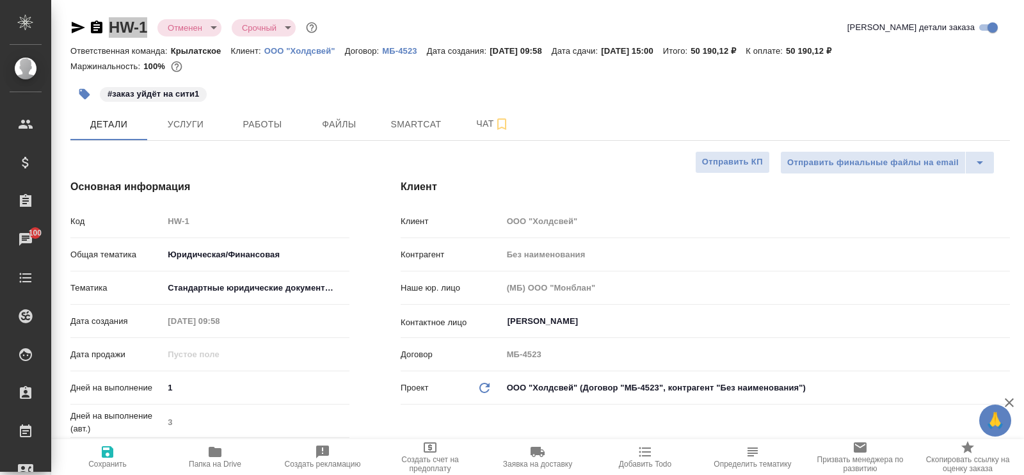
type textarea "x"
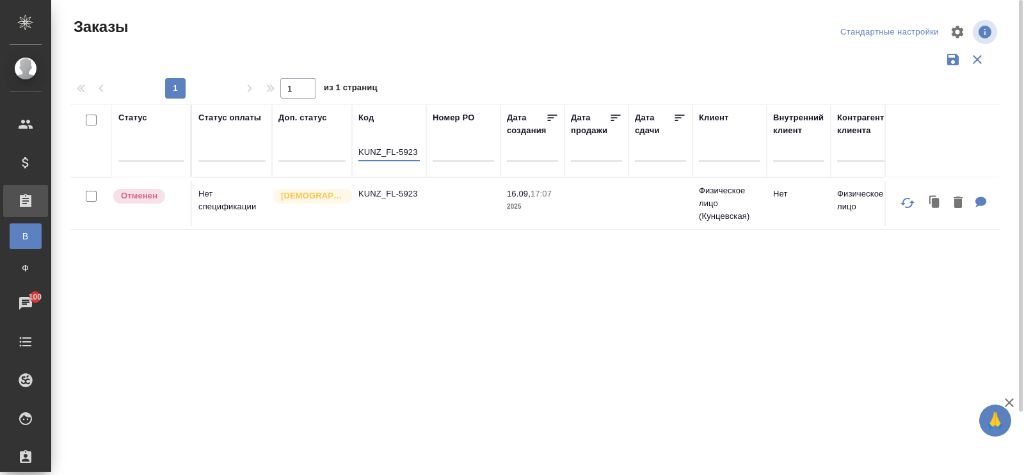
drag, startPoint x: 421, startPoint y: 149, endPoint x: 414, endPoint y: 150, distance: 7.3
click at [414, 150] on th "Код KUNZ_FL-5923" at bounding box center [389, 140] width 74 height 73
drag, startPoint x: 417, startPoint y: 151, endPoint x: 345, endPoint y: 143, distance: 72.2
paste input "SM_BTMT-1"
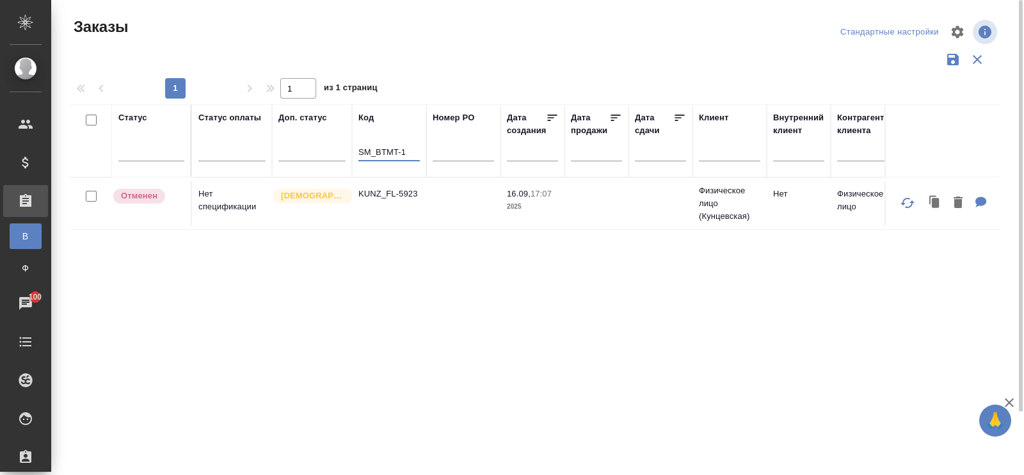
type input "SM_BTMT-1"
